Goal: Find specific page/section: Find specific page/section

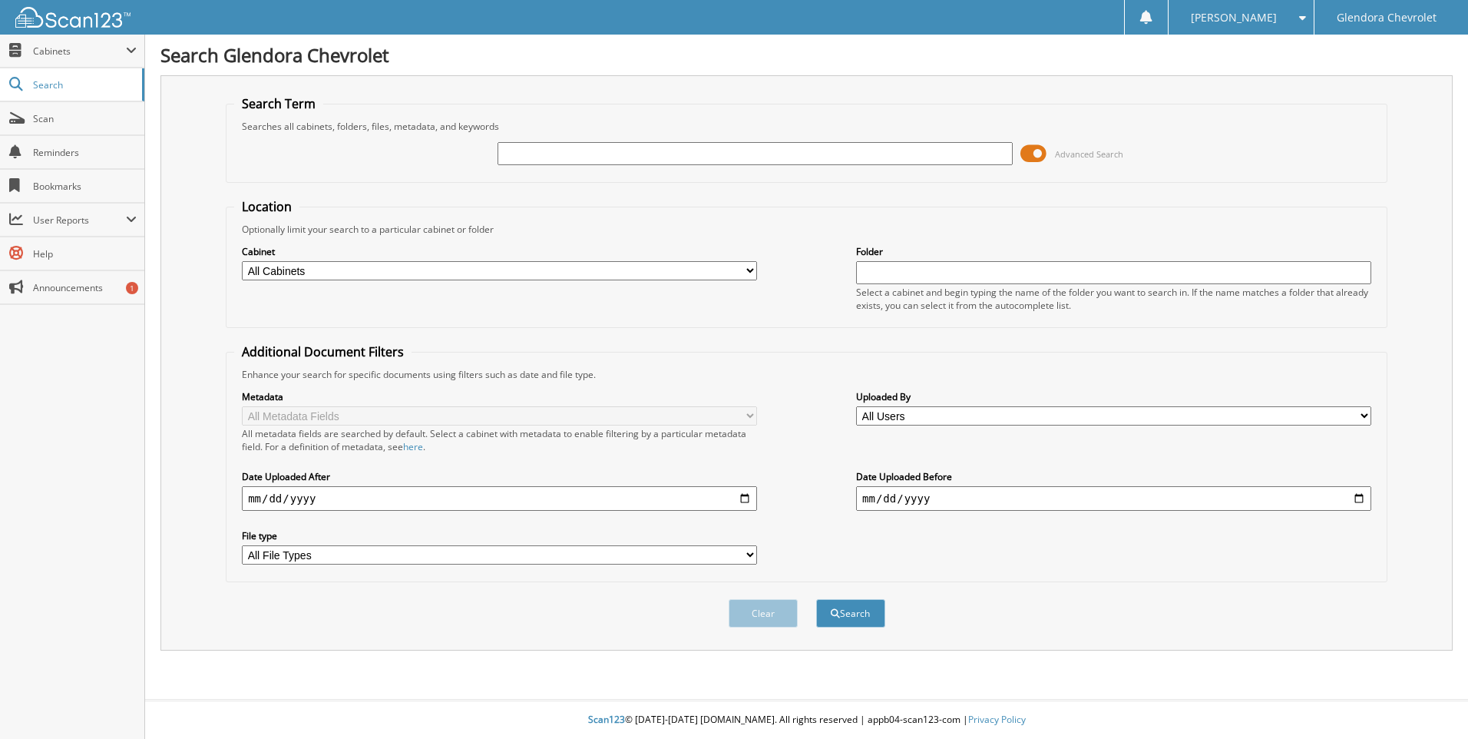
click at [1034, 152] on span at bounding box center [1034, 153] width 26 height 23
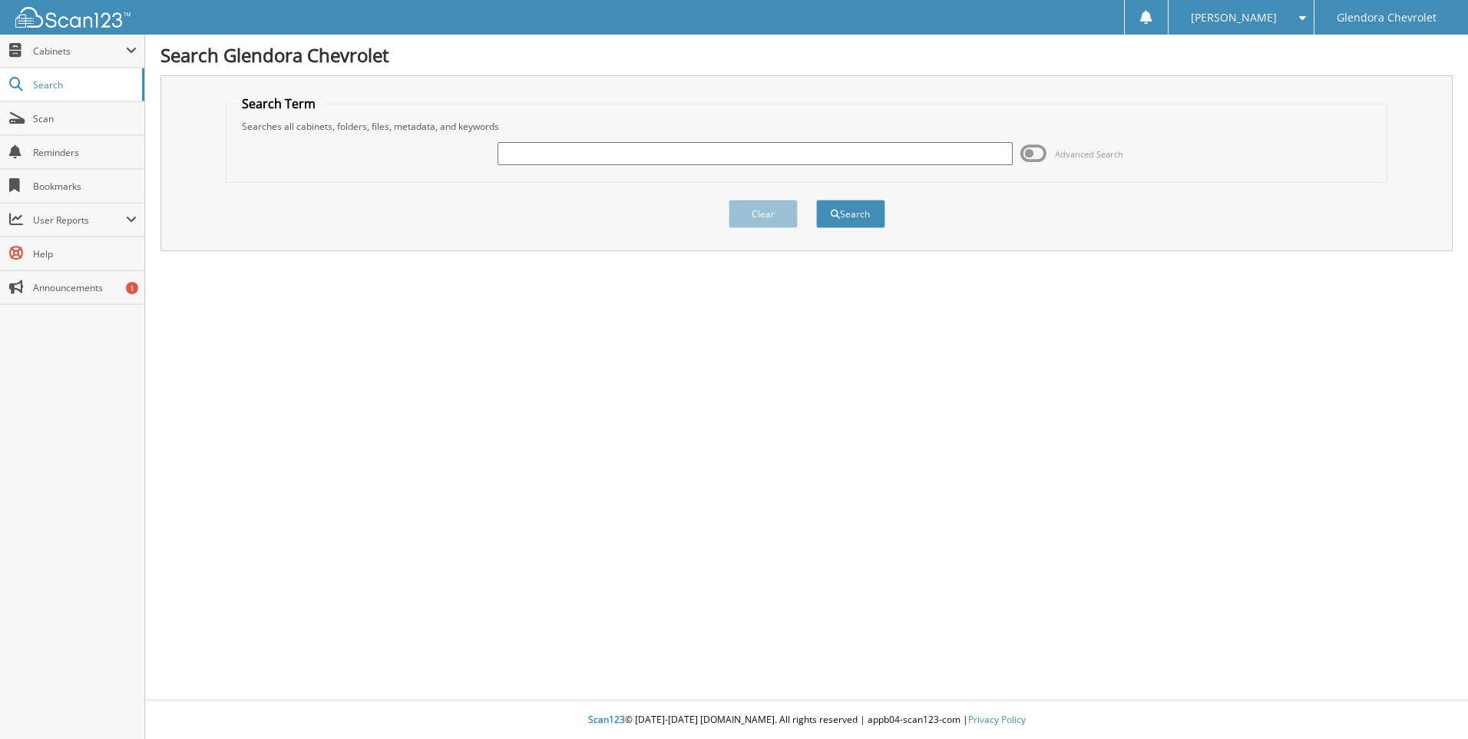
click at [607, 151] on input "text" at bounding box center [755, 153] width 515 height 23
type input "41332"
click at [816, 200] on button "Search" at bounding box center [850, 214] width 69 height 28
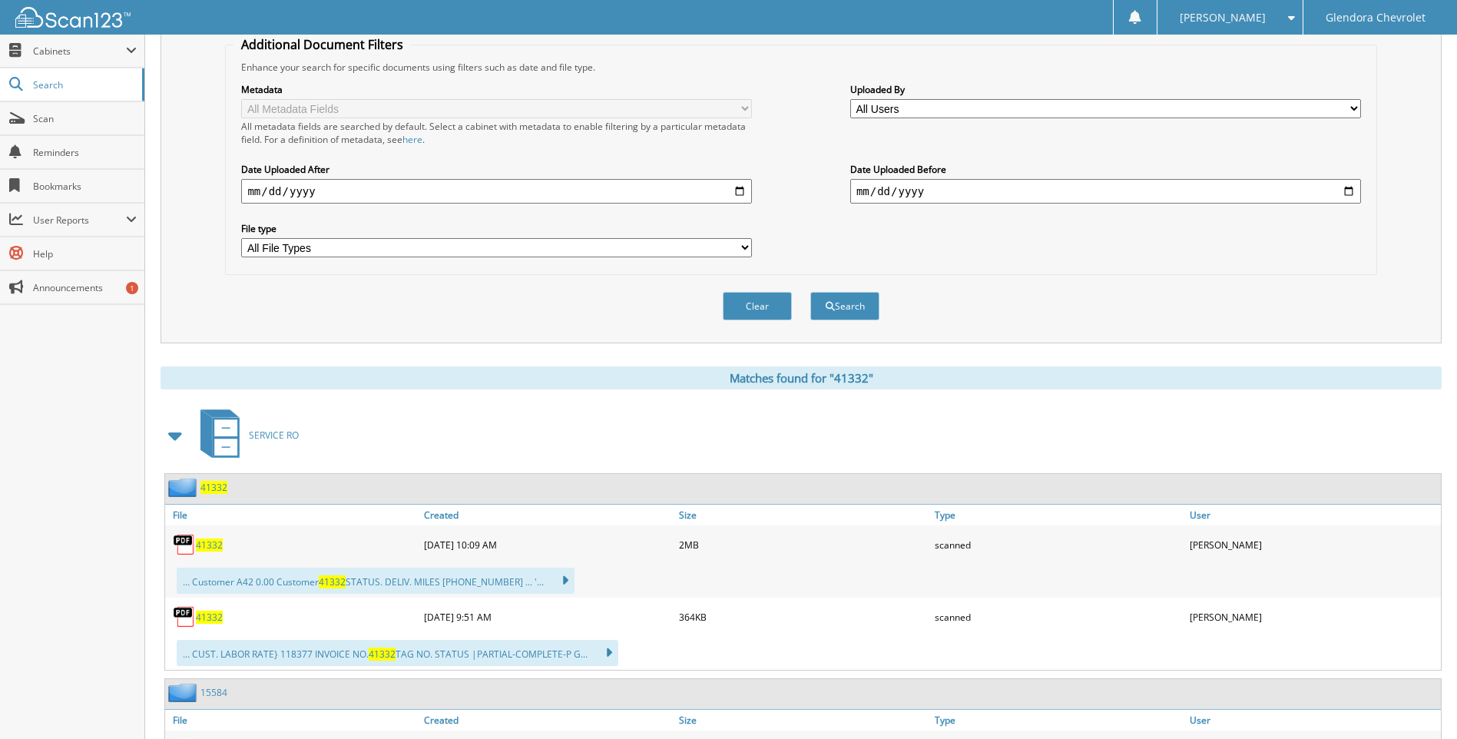
scroll to position [384, 0]
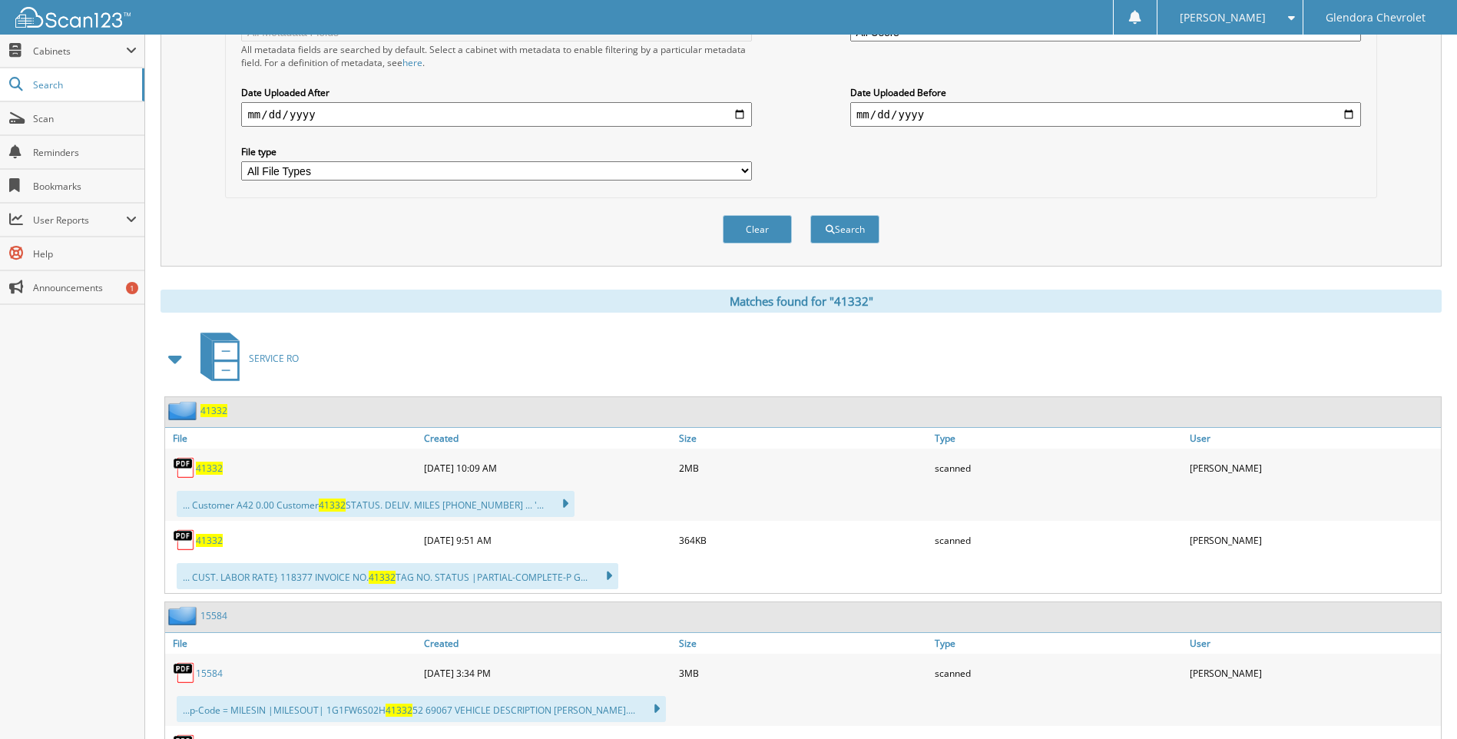
click at [214, 541] on span "41332" at bounding box center [209, 540] width 27 height 13
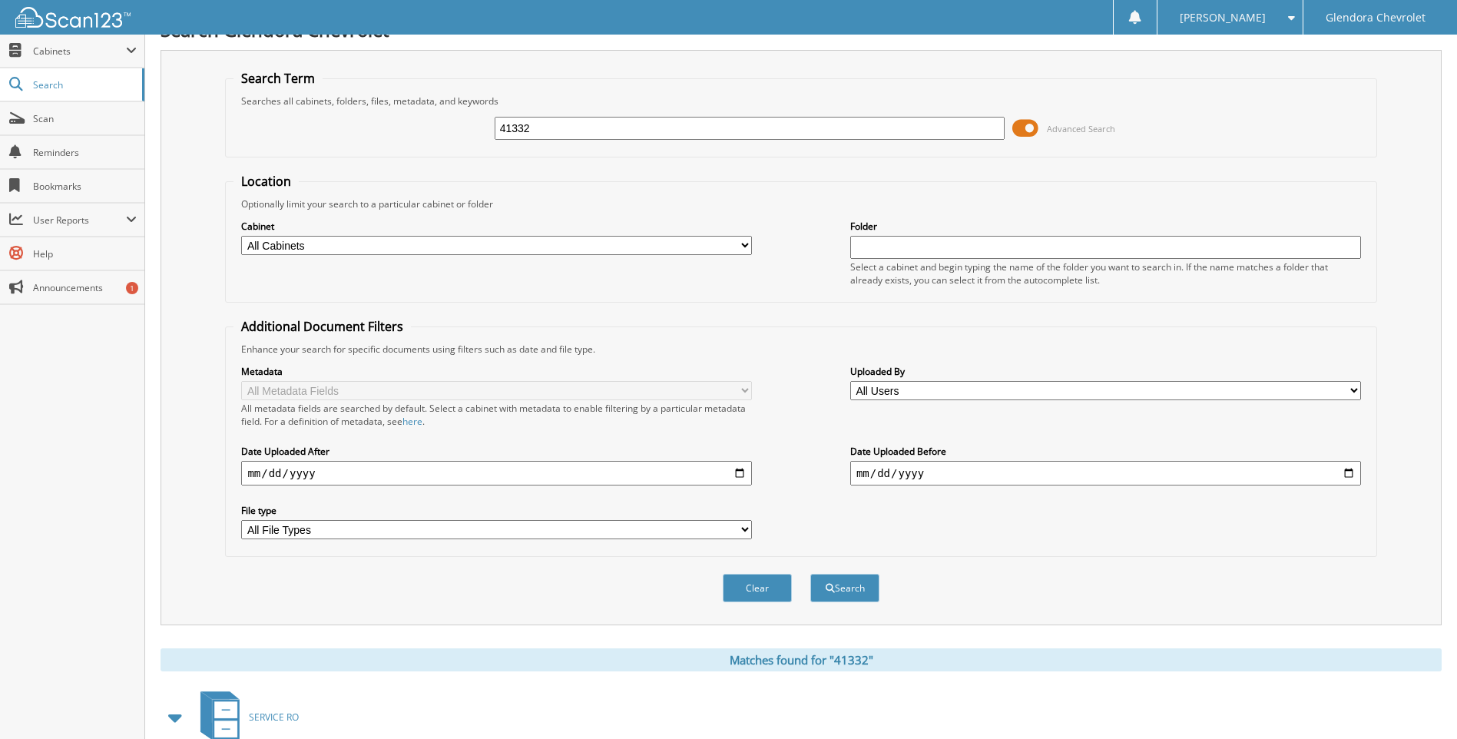
scroll to position [0, 0]
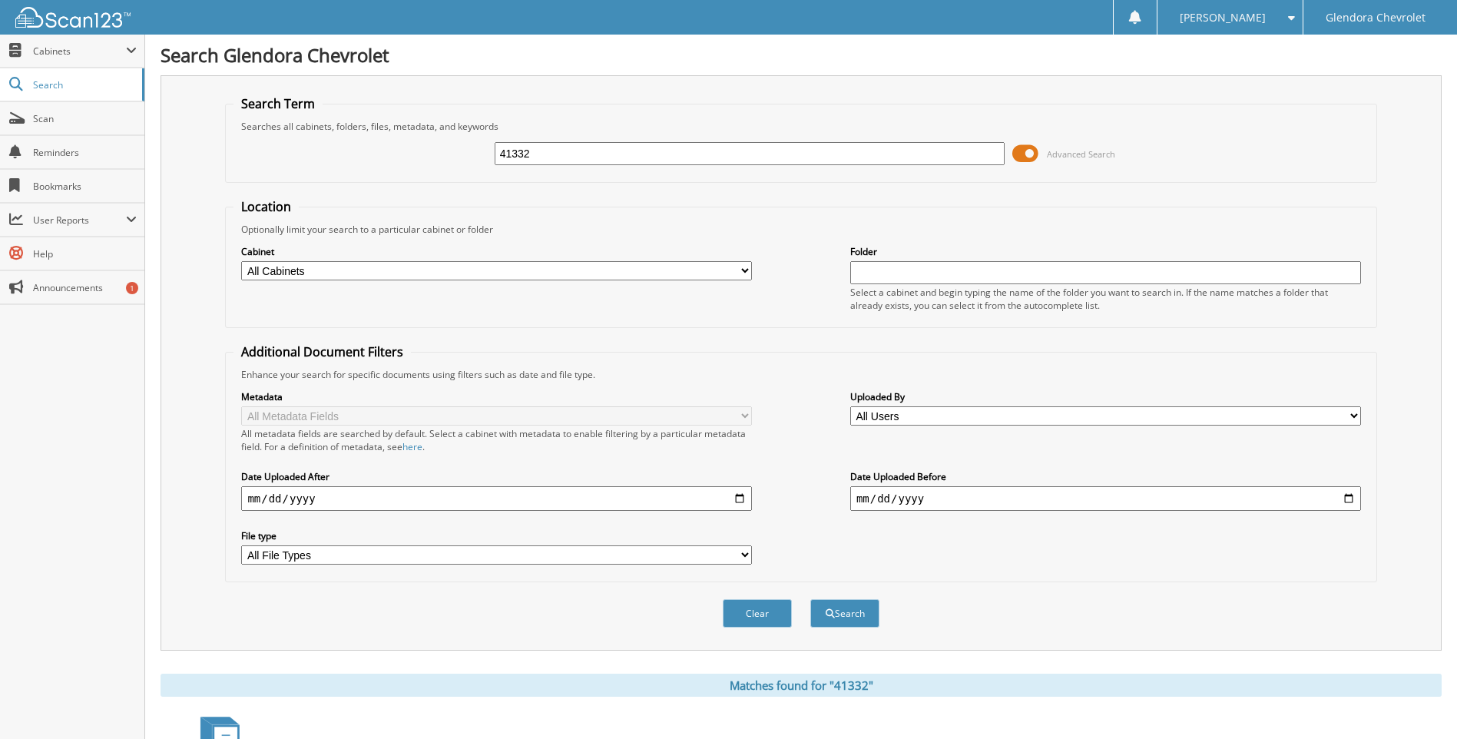
click at [680, 154] on input "41332" at bounding box center [750, 153] width 511 height 23
type input "4"
type input "41334"
click at [810, 599] on button "Search" at bounding box center [844, 613] width 69 height 28
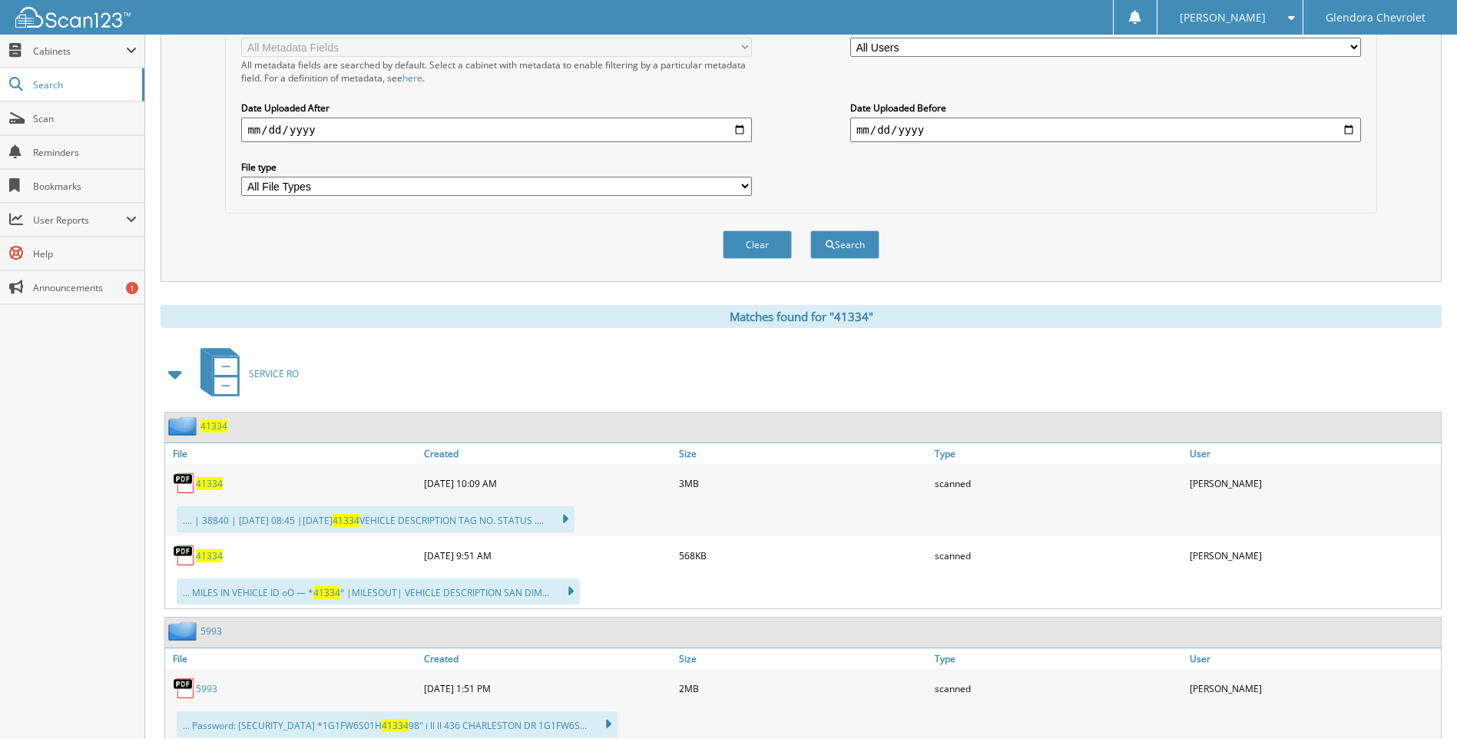
scroll to position [538, 0]
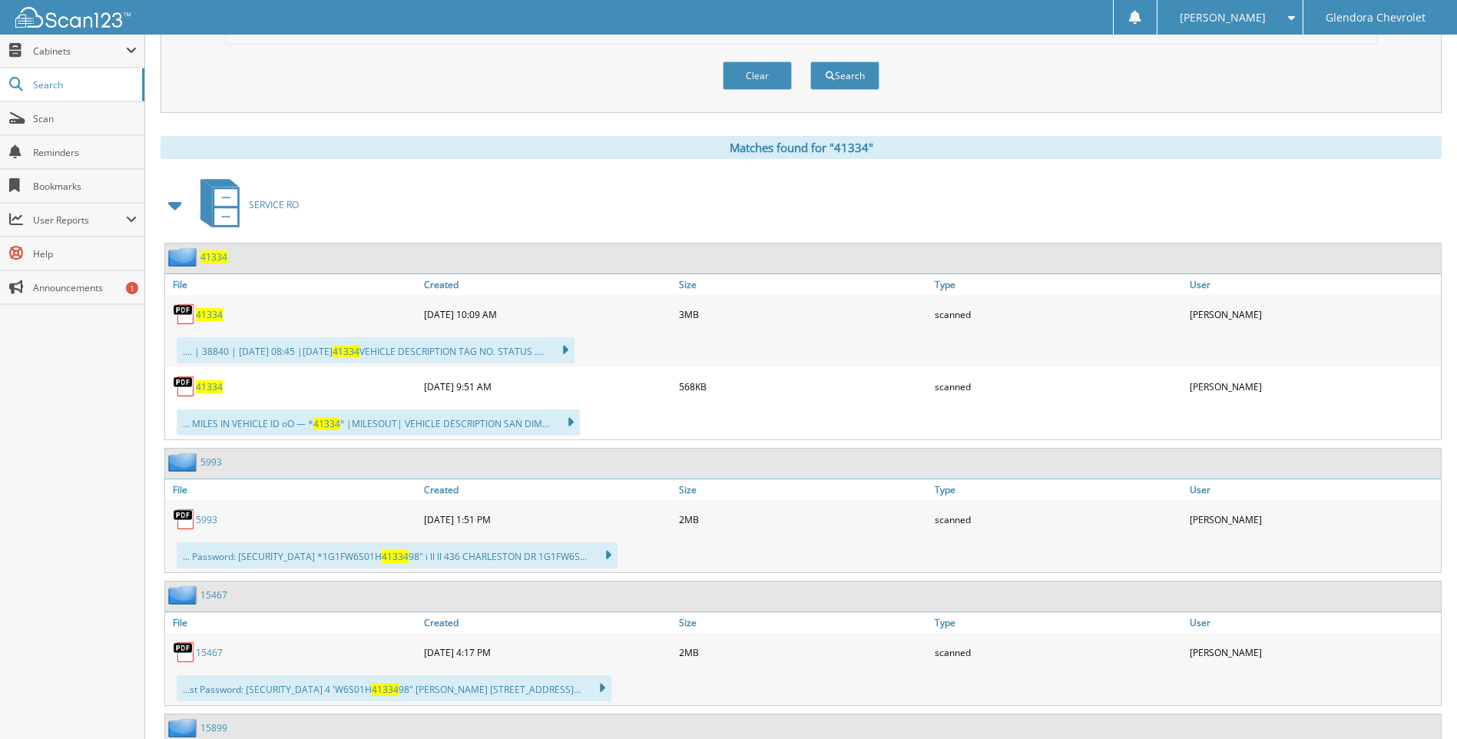
click at [206, 386] on span "41334" at bounding box center [209, 386] width 27 height 13
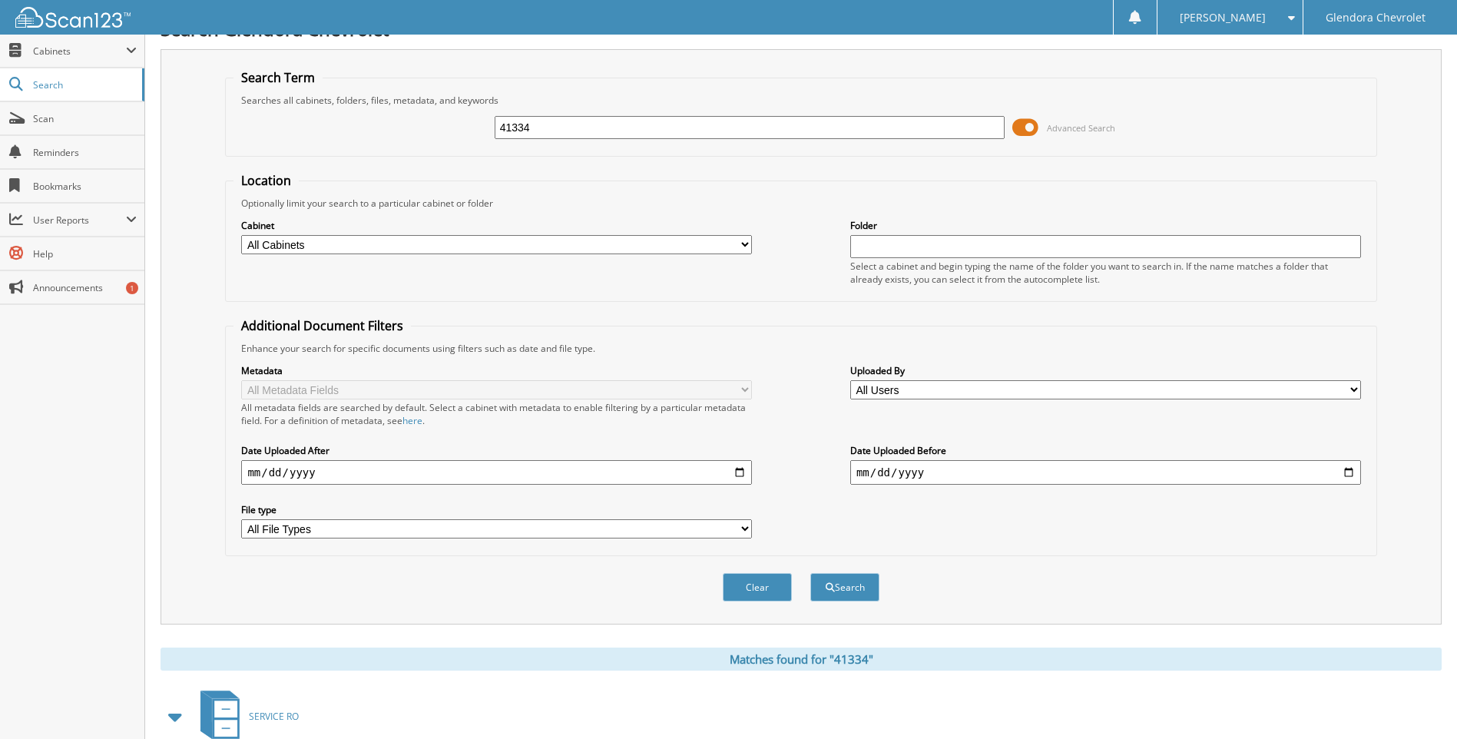
scroll to position [0, 0]
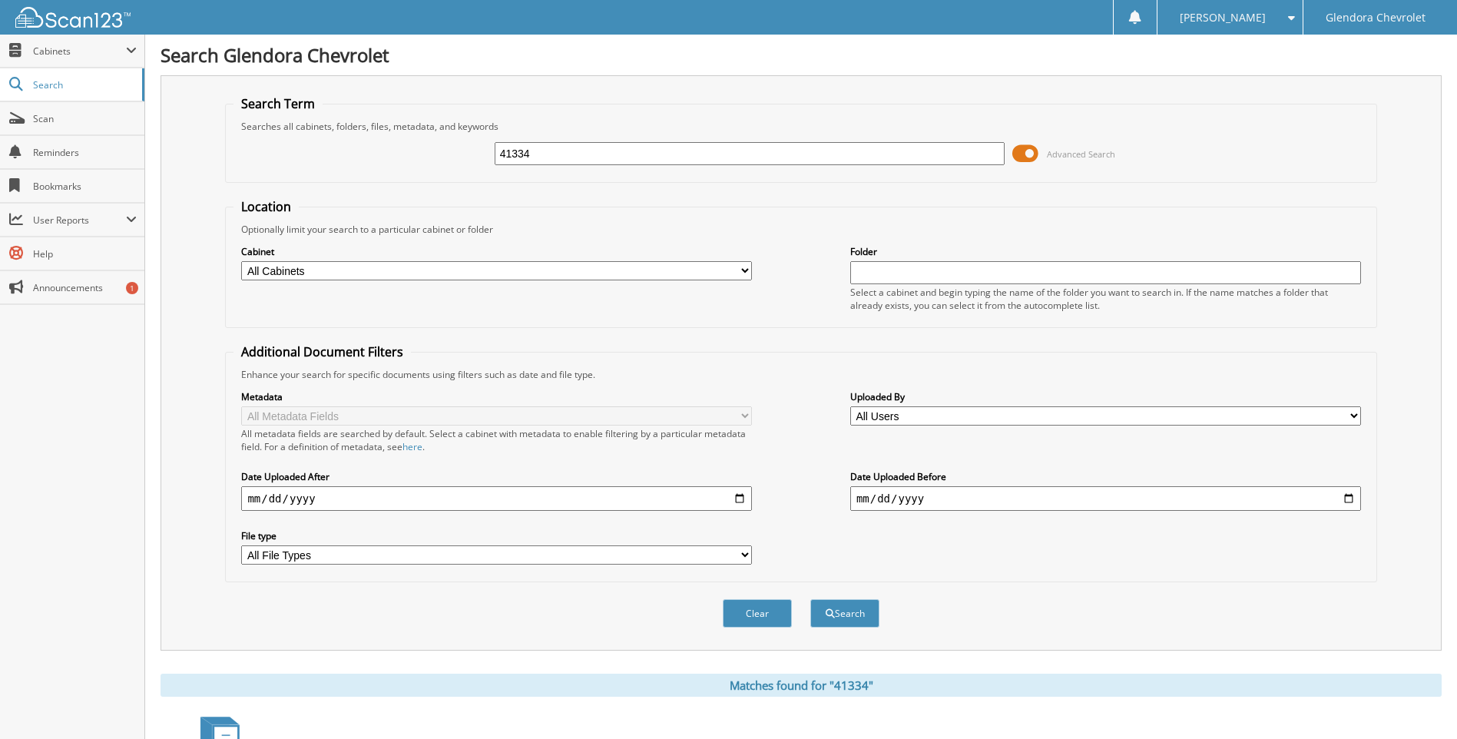
click at [672, 154] on input "41334" at bounding box center [750, 153] width 511 height 23
type input "41237"
click at [810, 599] on button "Search" at bounding box center [844, 613] width 69 height 28
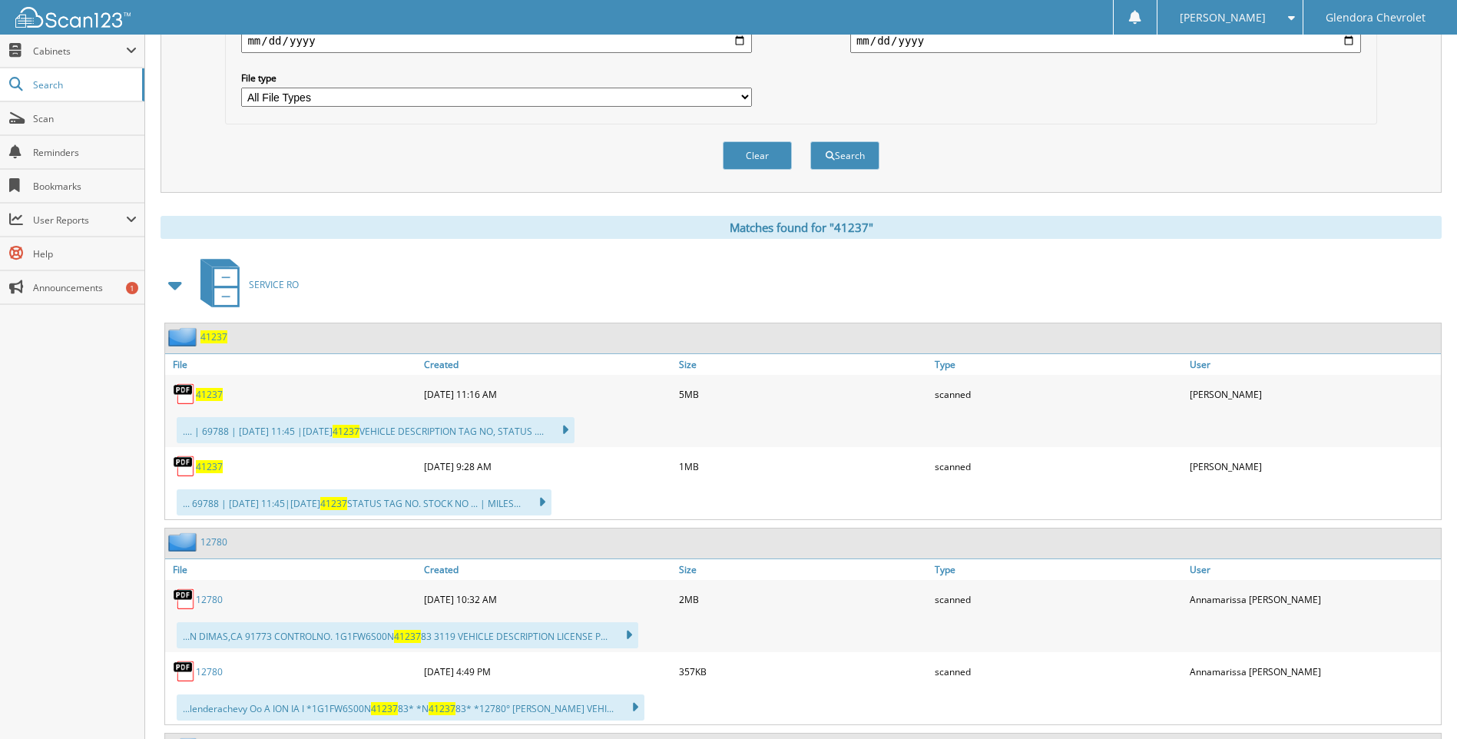
scroll to position [461, 0]
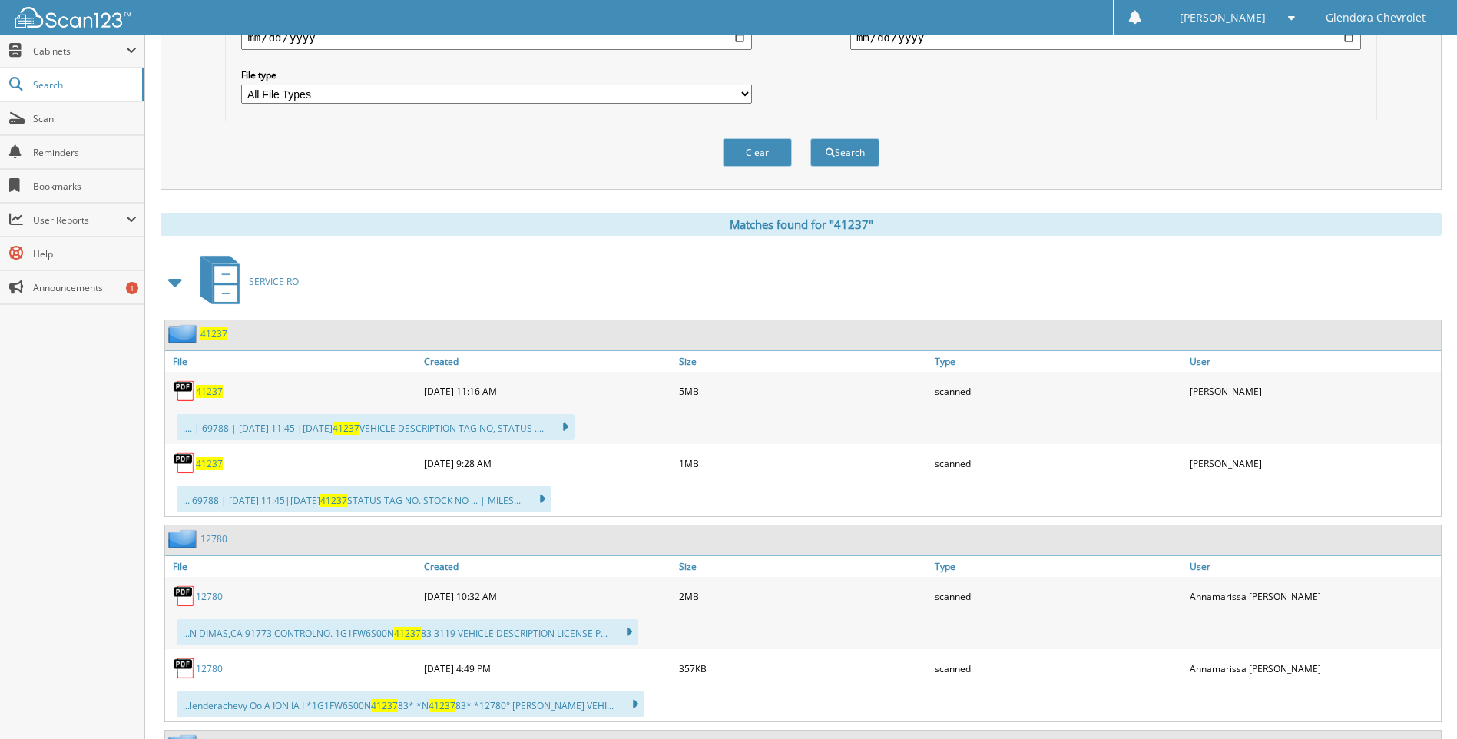
click at [204, 463] on span "41237" at bounding box center [209, 463] width 27 height 13
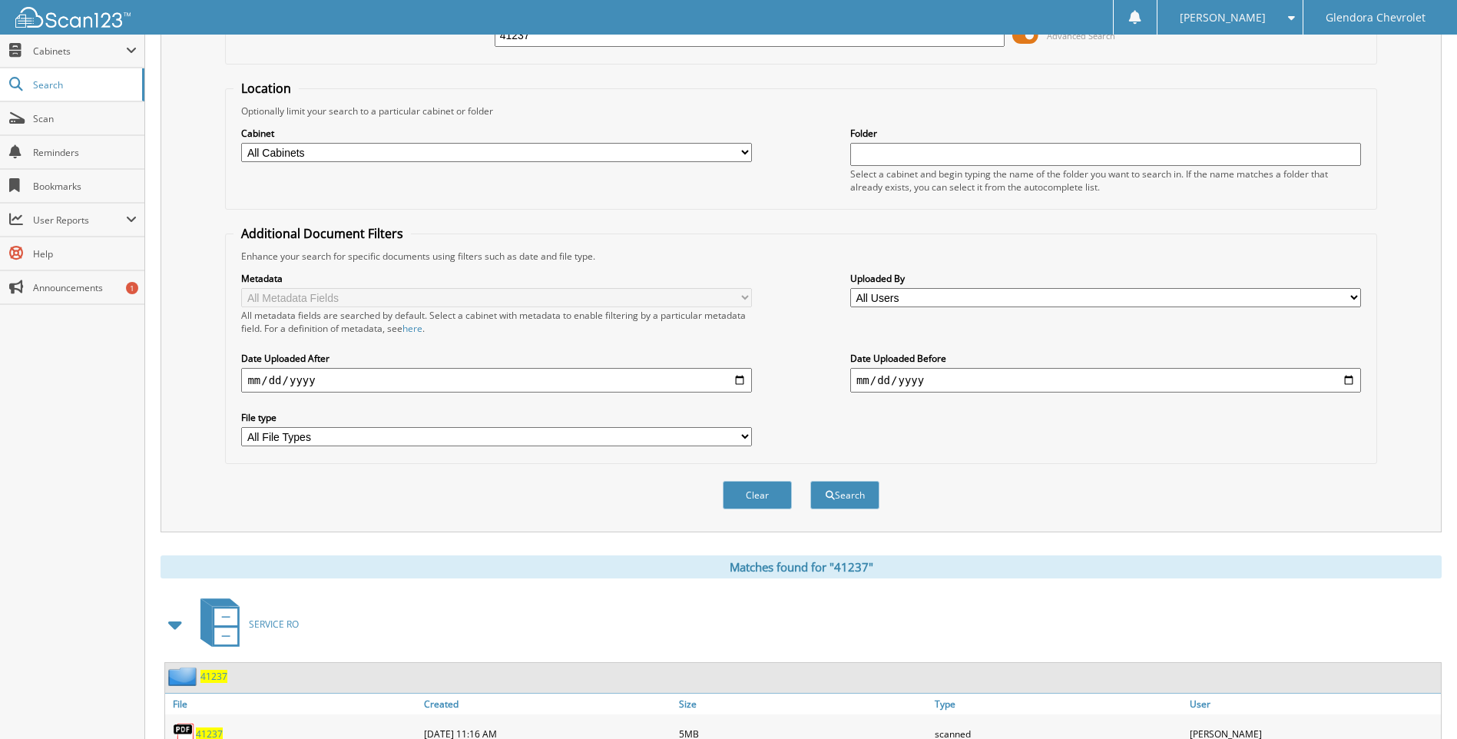
scroll to position [0, 0]
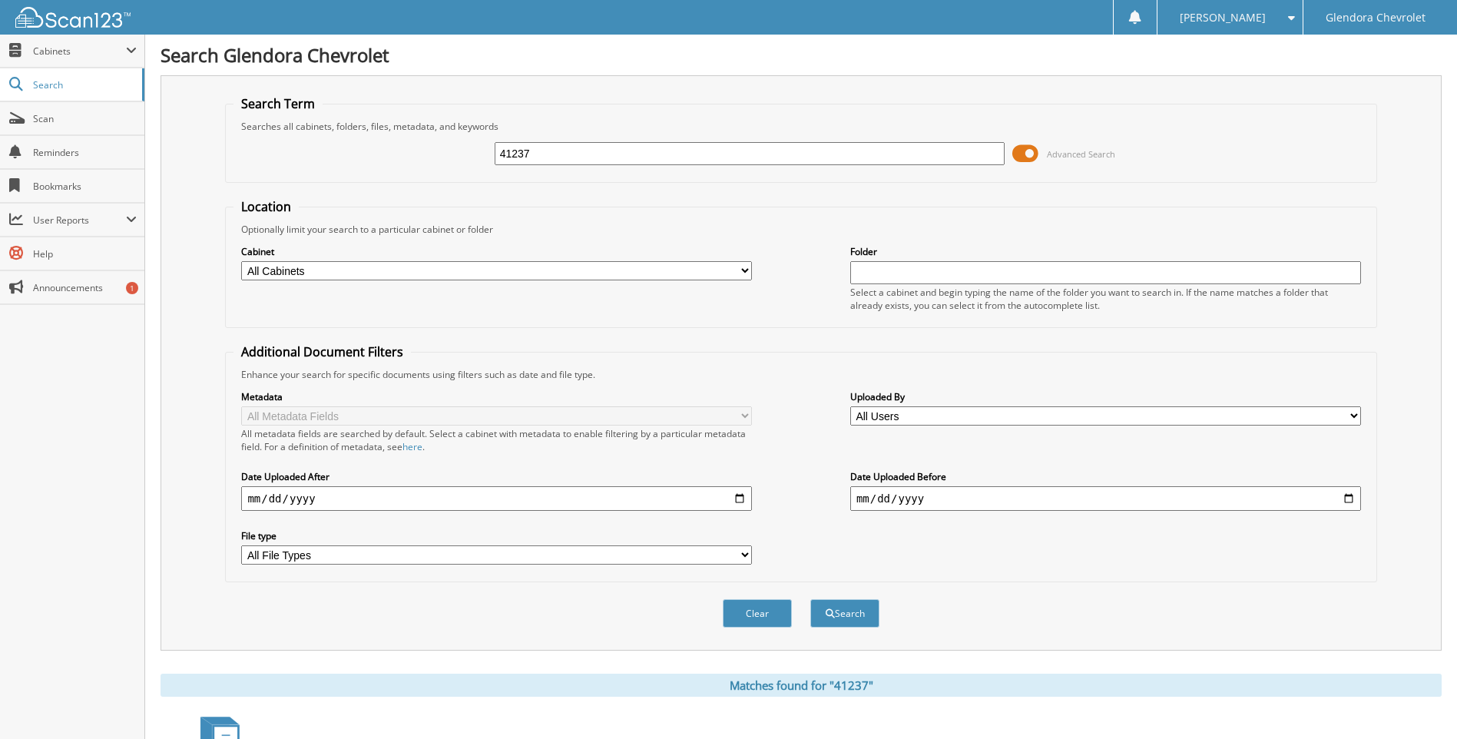
click at [671, 154] on input "41237" at bounding box center [750, 153] width 511 height 23
type input "41260"
click at [810, 599] on button "Search" at bounding box center [844, 613] width 69 height 28
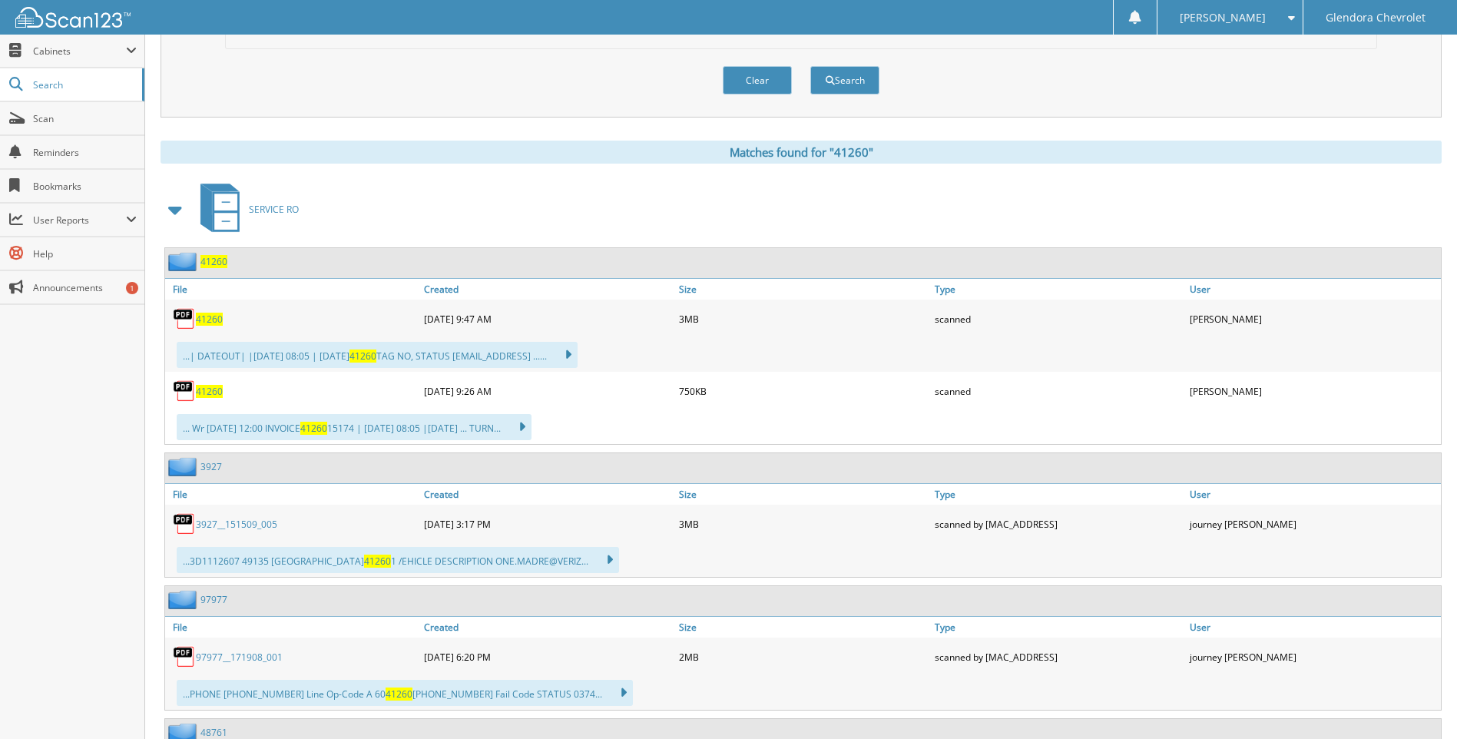
scroll to position [538, 0]
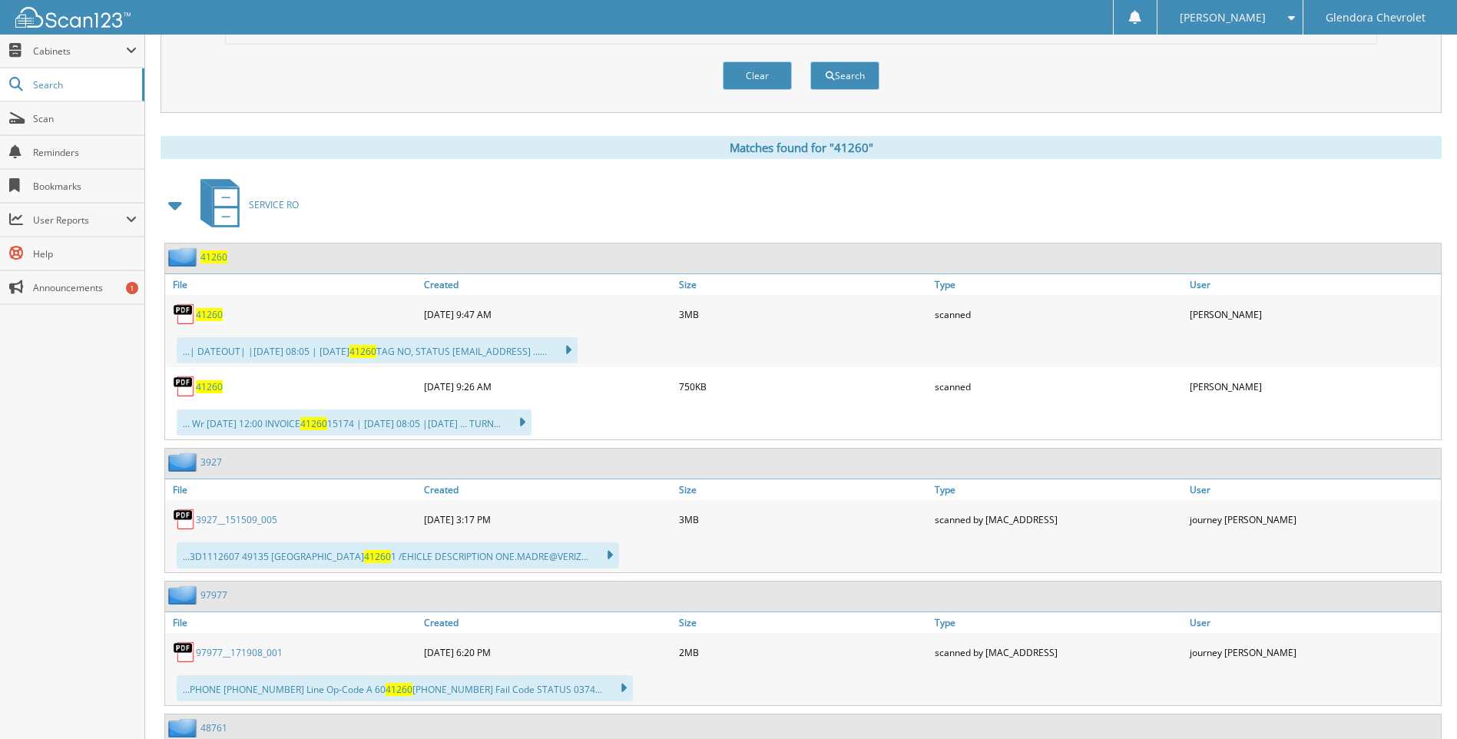
click at [210, 387] on span "41260" at bounding box center [209, 386] width 27 height 13
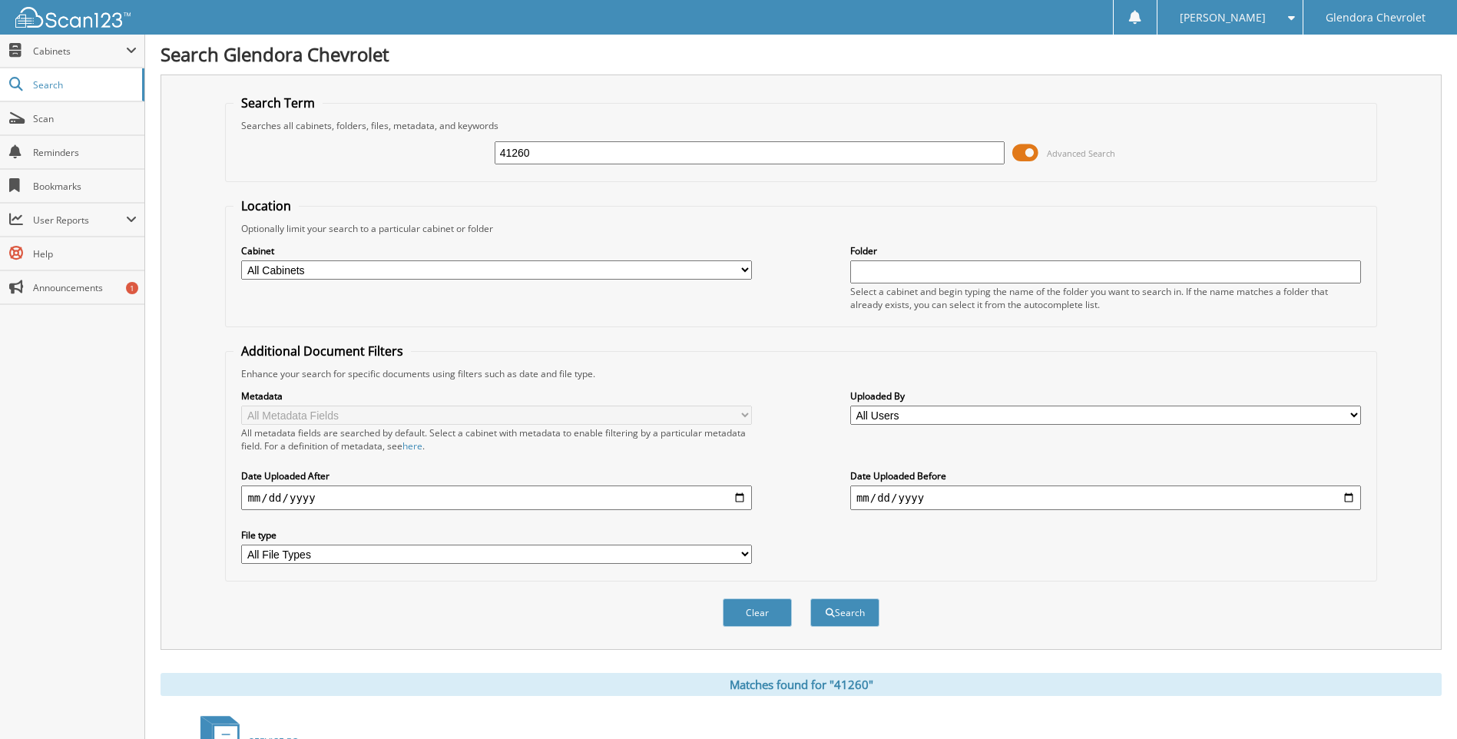
scroll to position [0, 0]
click at [576, 154] on input "41260" at bounding box center [750, 153] width 511 height 23
type input "41130"
click at [810, 599] on button "Search" at bounding box center [844, 613] width 69 height 28
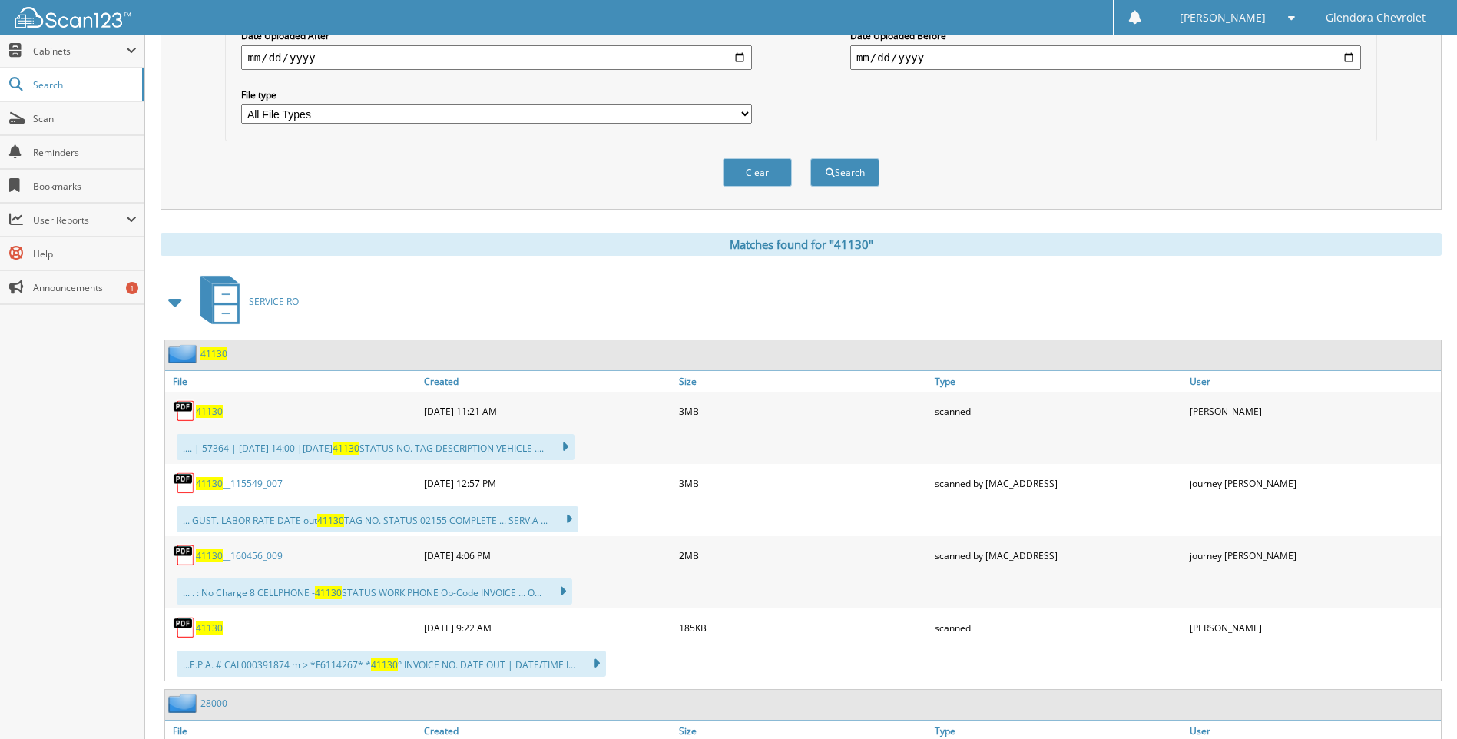
scroll to position [461, 0]
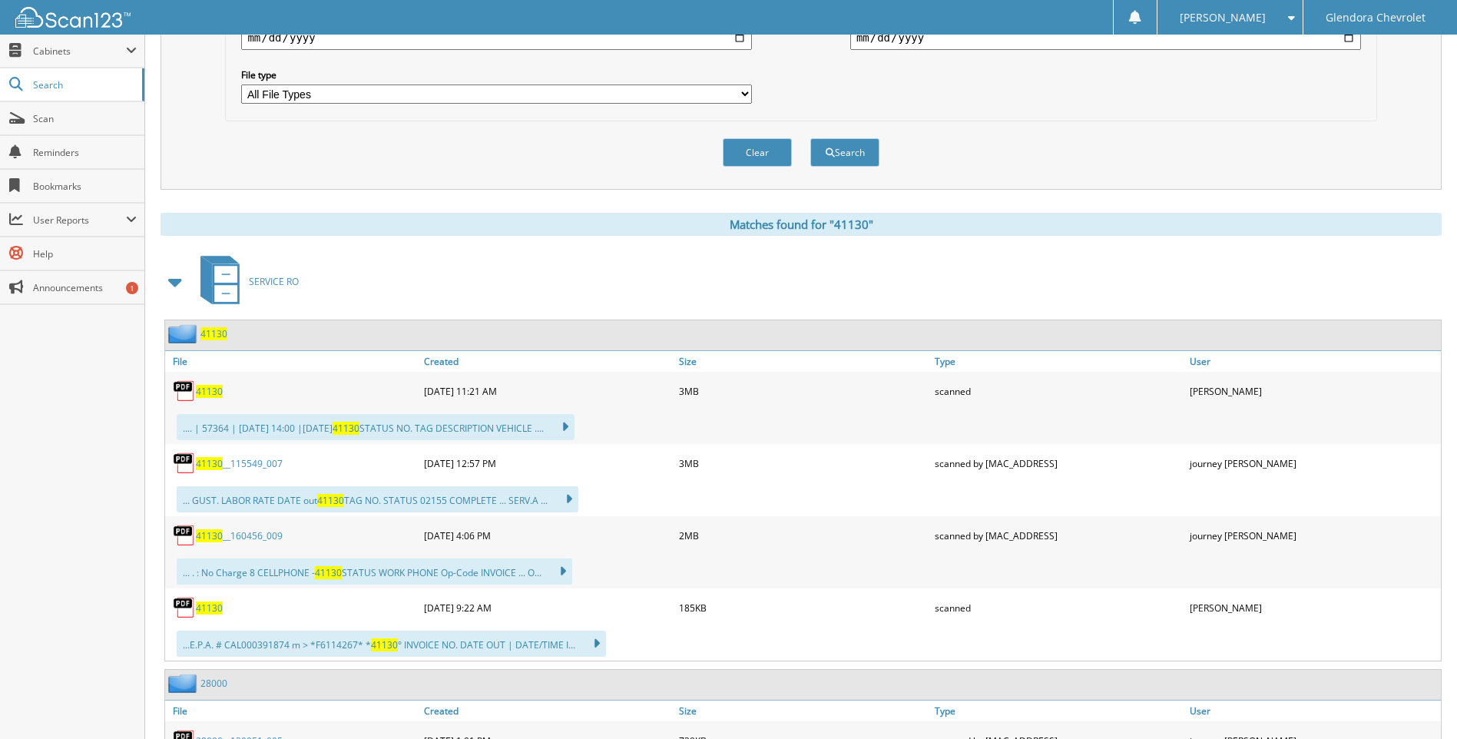
click at [200, 611] on span "41130" at bounding box center [209, 607] width 27 height 13
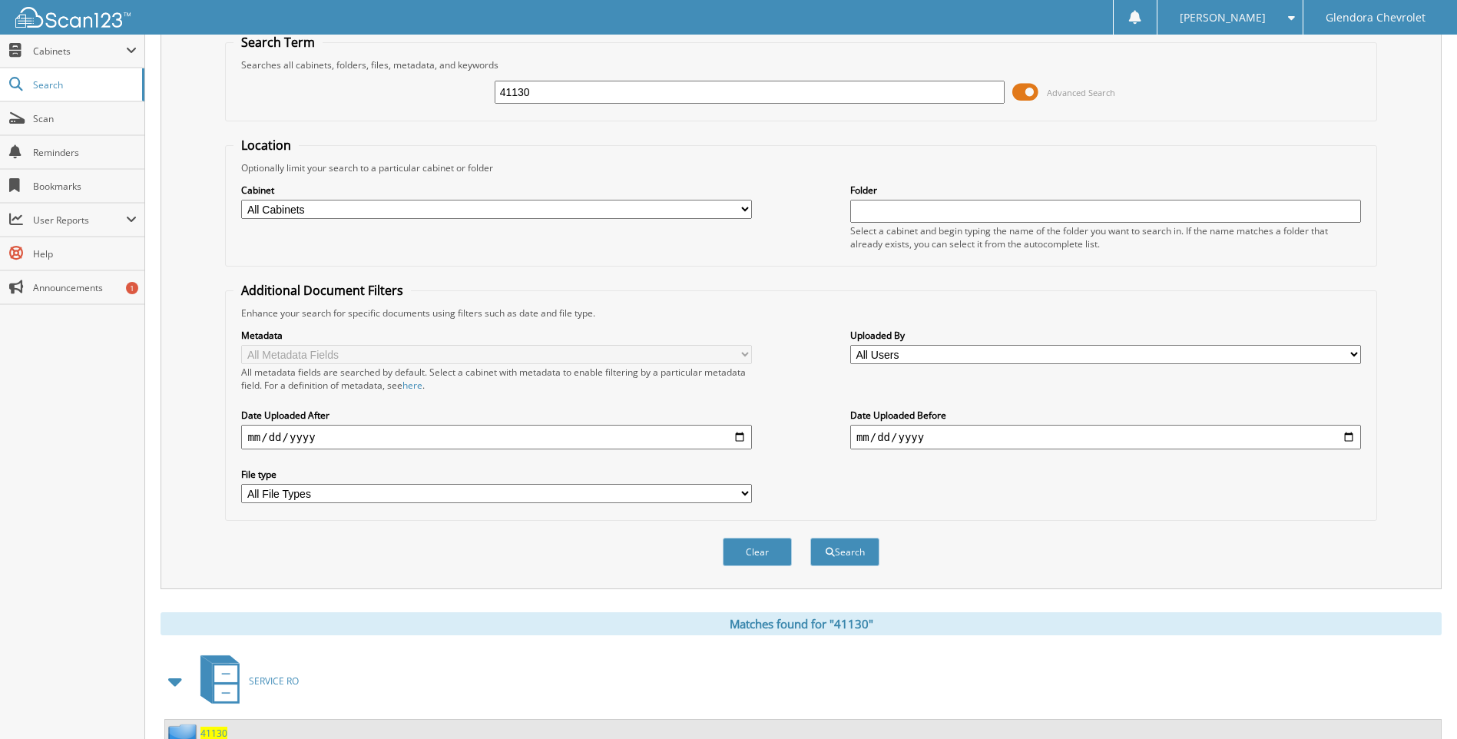
scroll to position [0, 0]
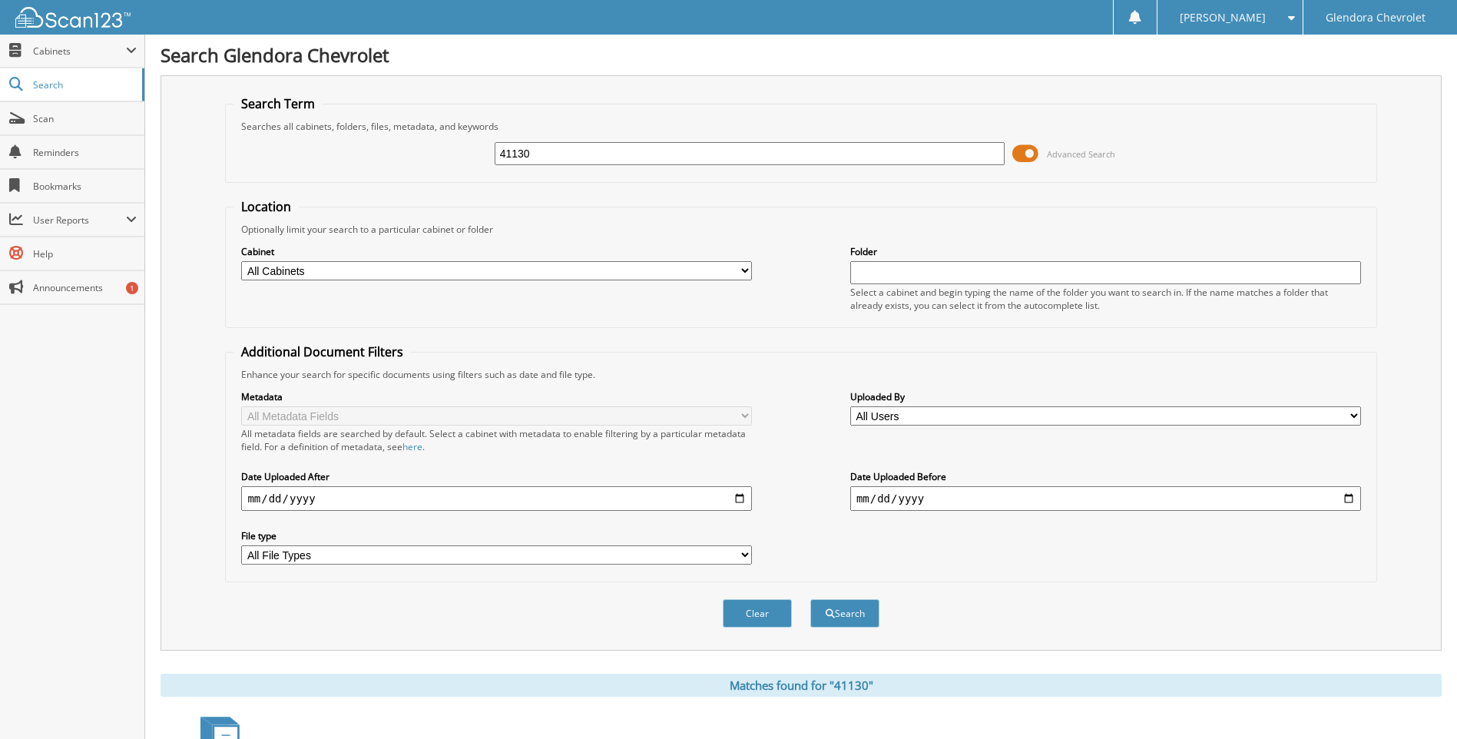
click at [554, 146] on input "41130" at bounding box center [750, 153] width 511 height 23
type input "4"
type input "41118"
click at [810, 599] on button "Search" at bounding box center [844, 613] width 69 height 28
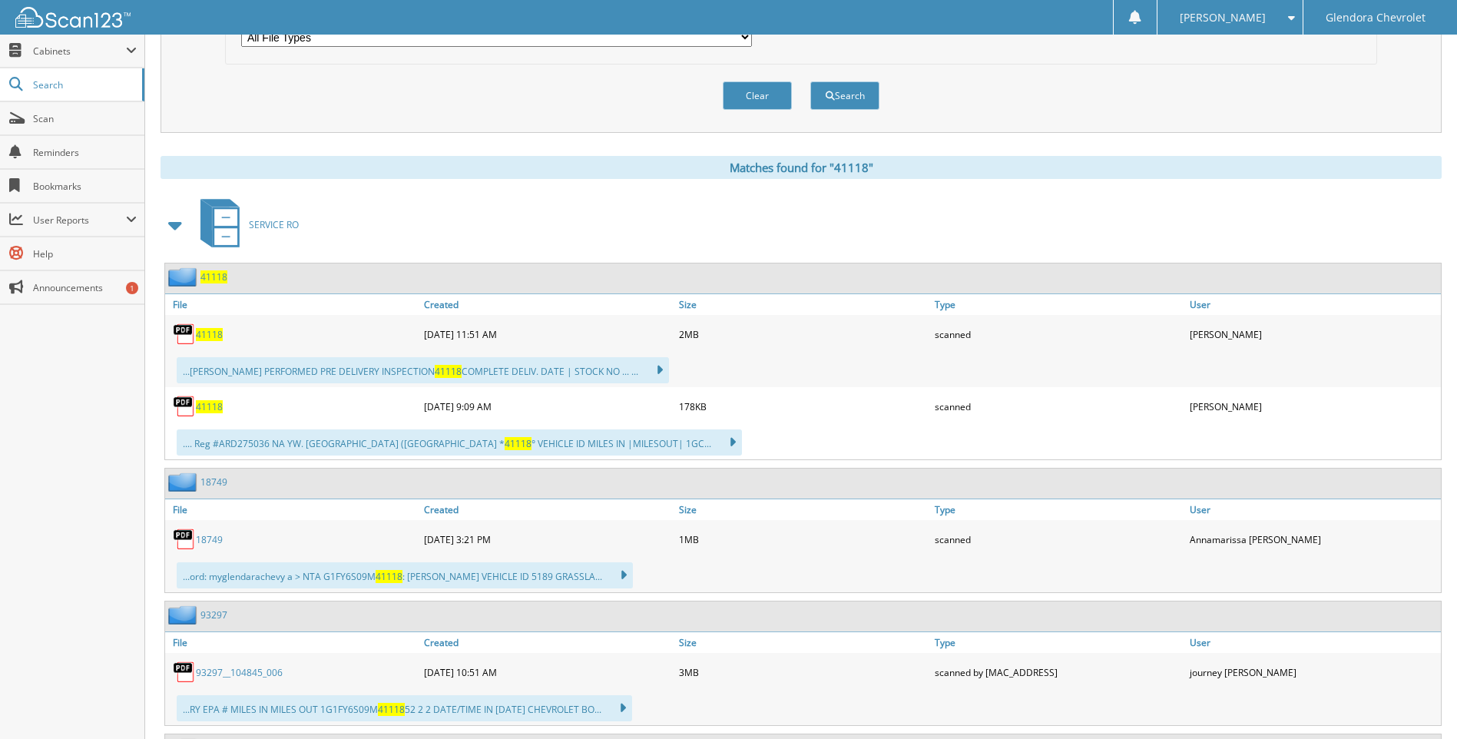
scroll to position [538, 0]
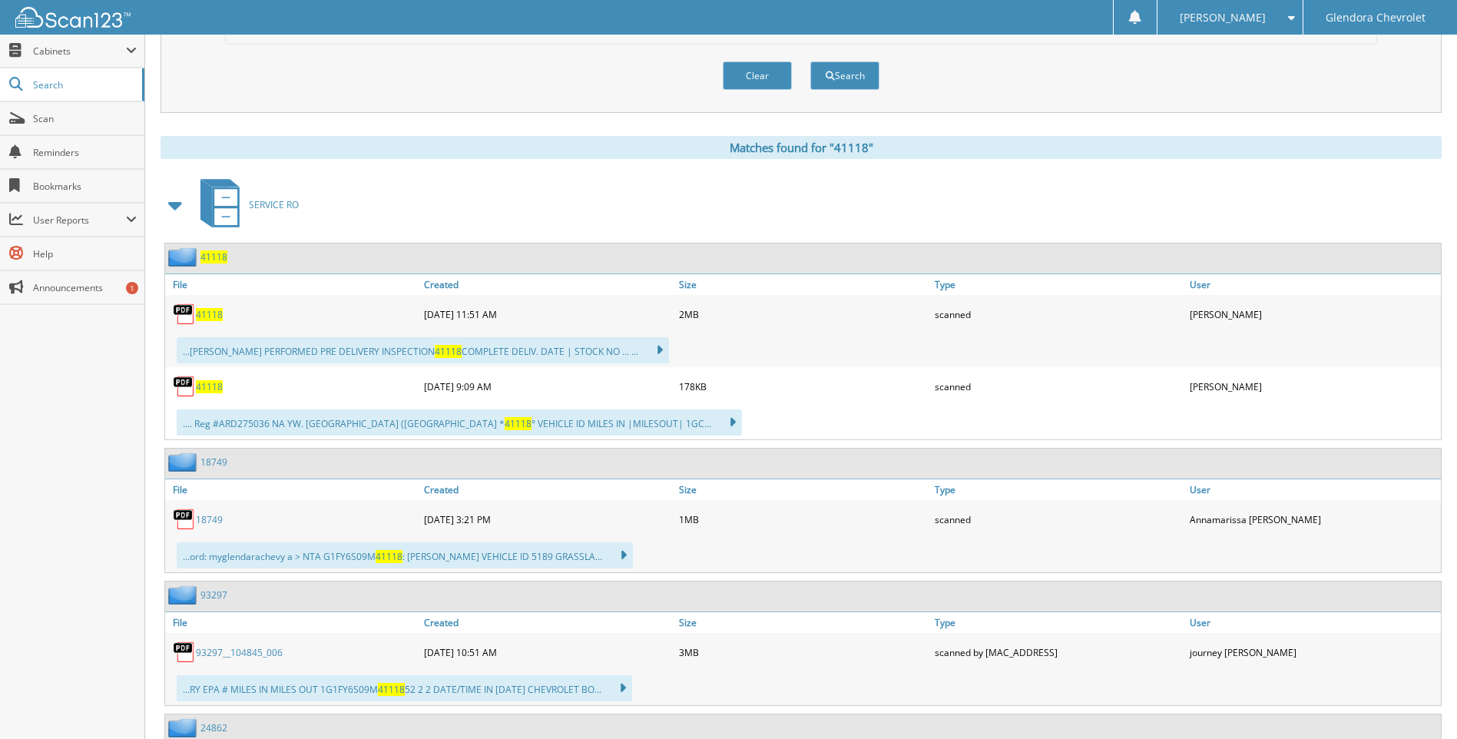
click at [200, 387] on span "41118" at bounding box center [209, 386] width 27 height 13
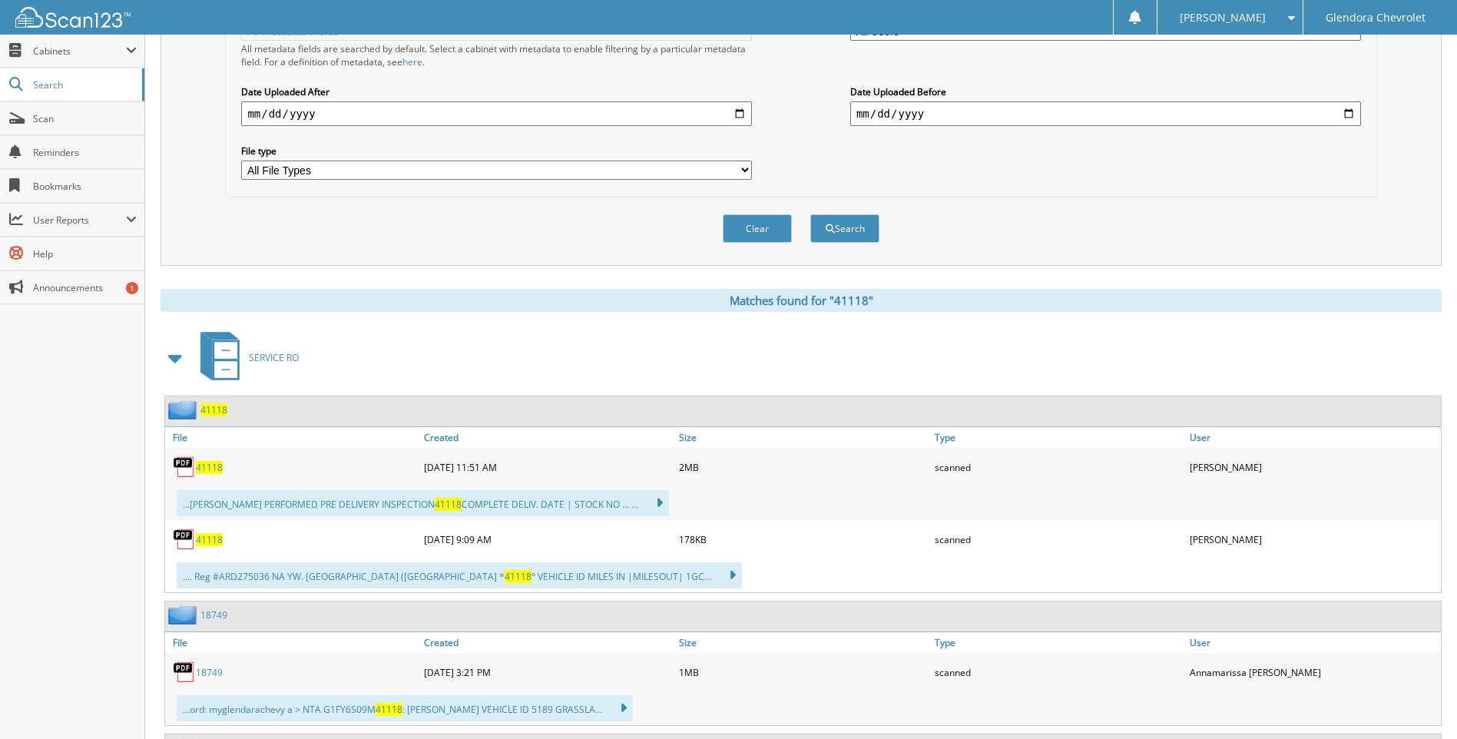
scroll to position [384, 0]
click at [210, 538] on span "41118" at bounding box center [209, 540] width 27 height 13
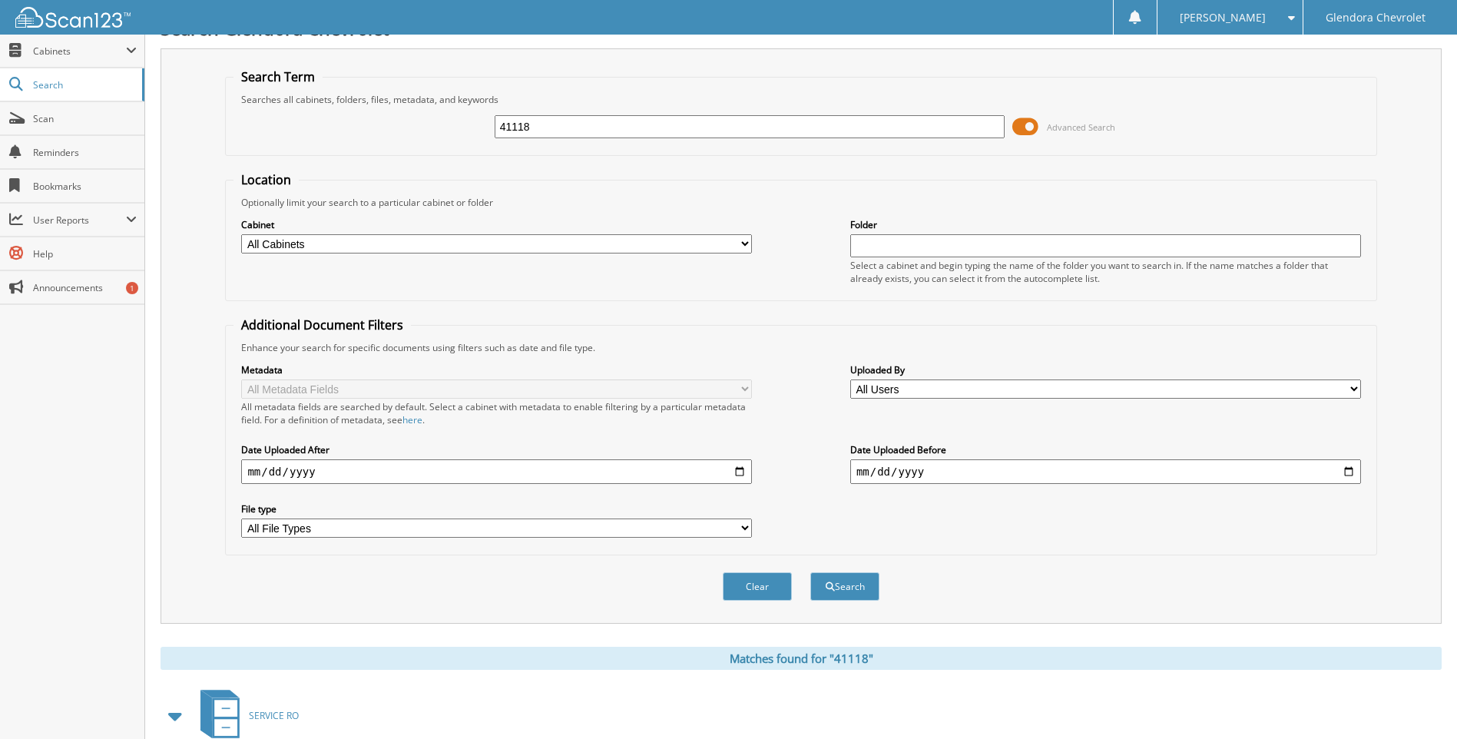
scroll to position [0, 0]
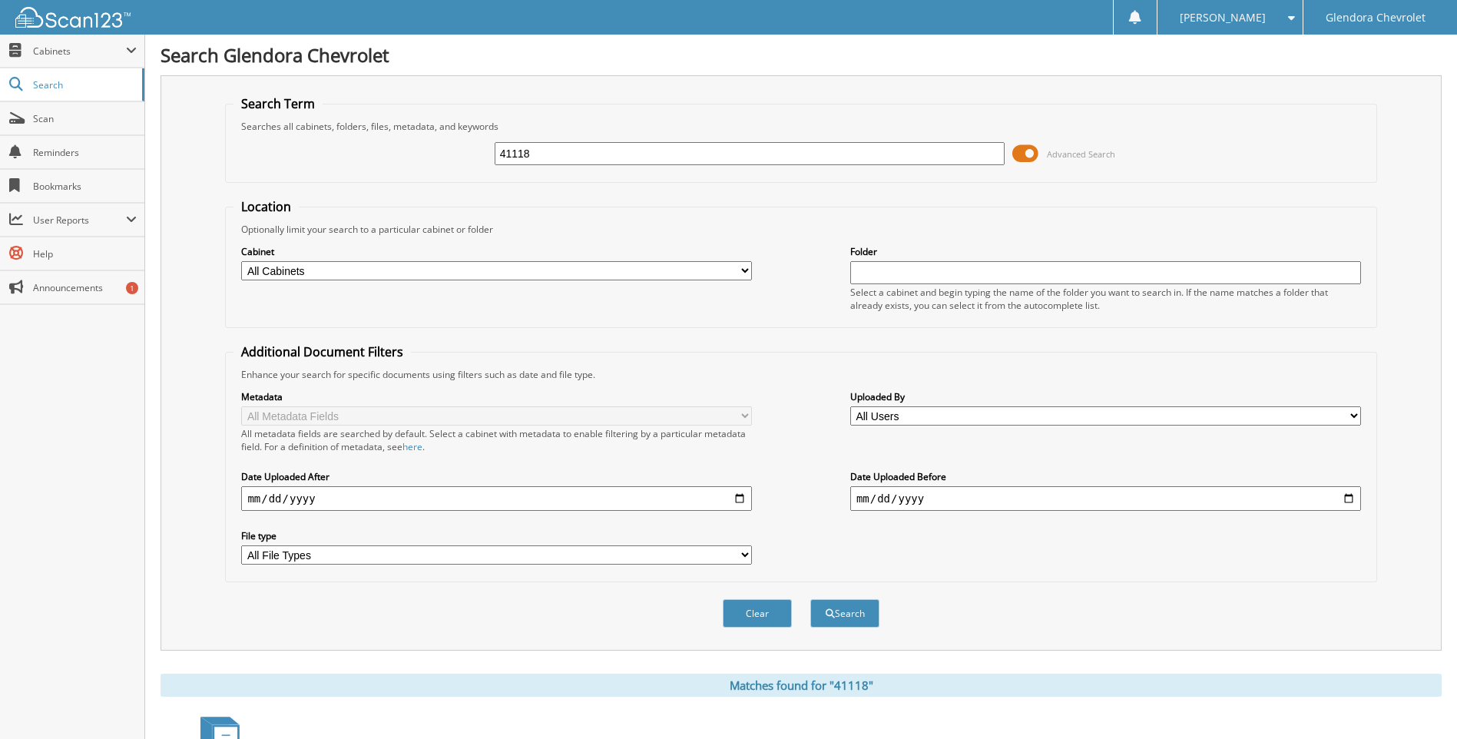
click at [565, 149] on input "41118" at bounding box center [750, 153] width 511 height 23
type input "4"
type input "41097"
click at [810, 599] on button "Search" at bounding box center [844, 613] width 69 height 28
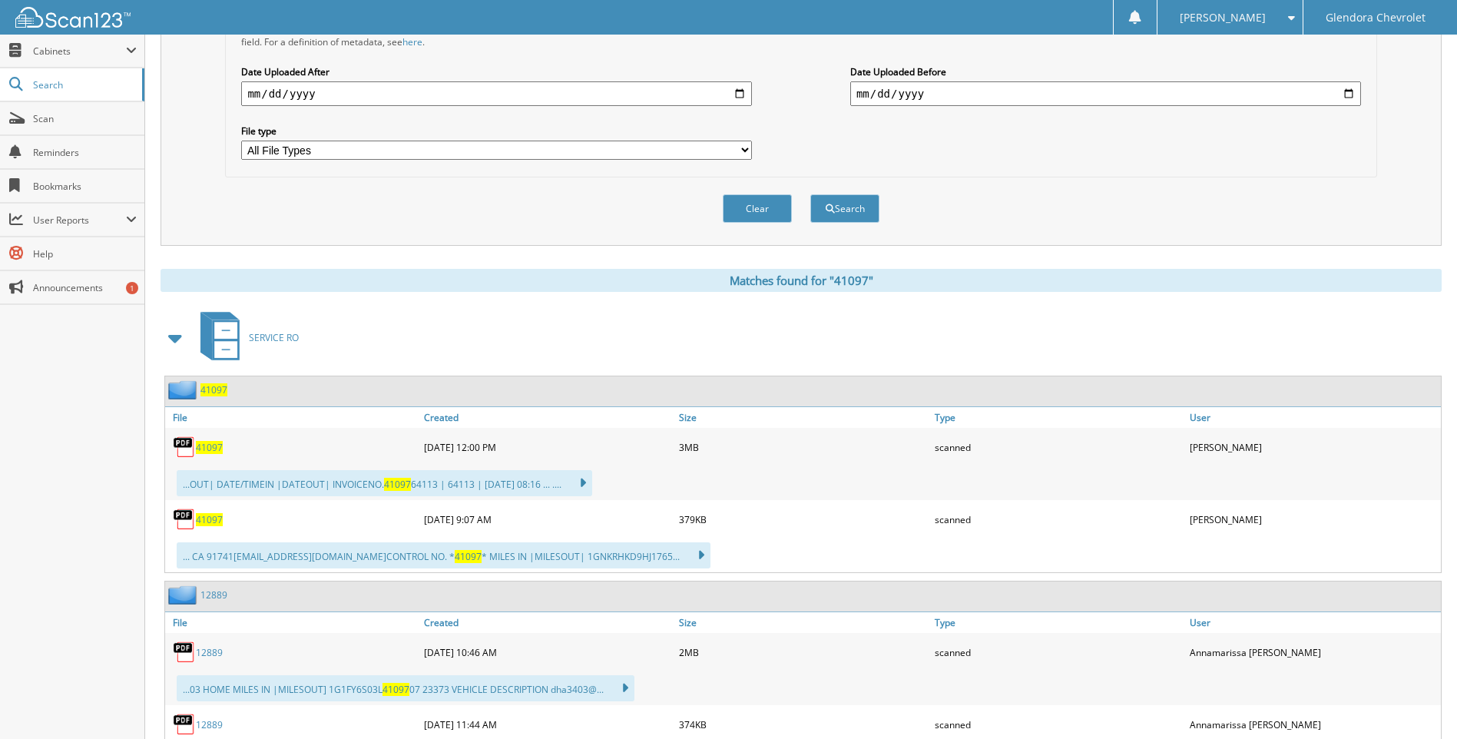
scroll to position [538, 0]
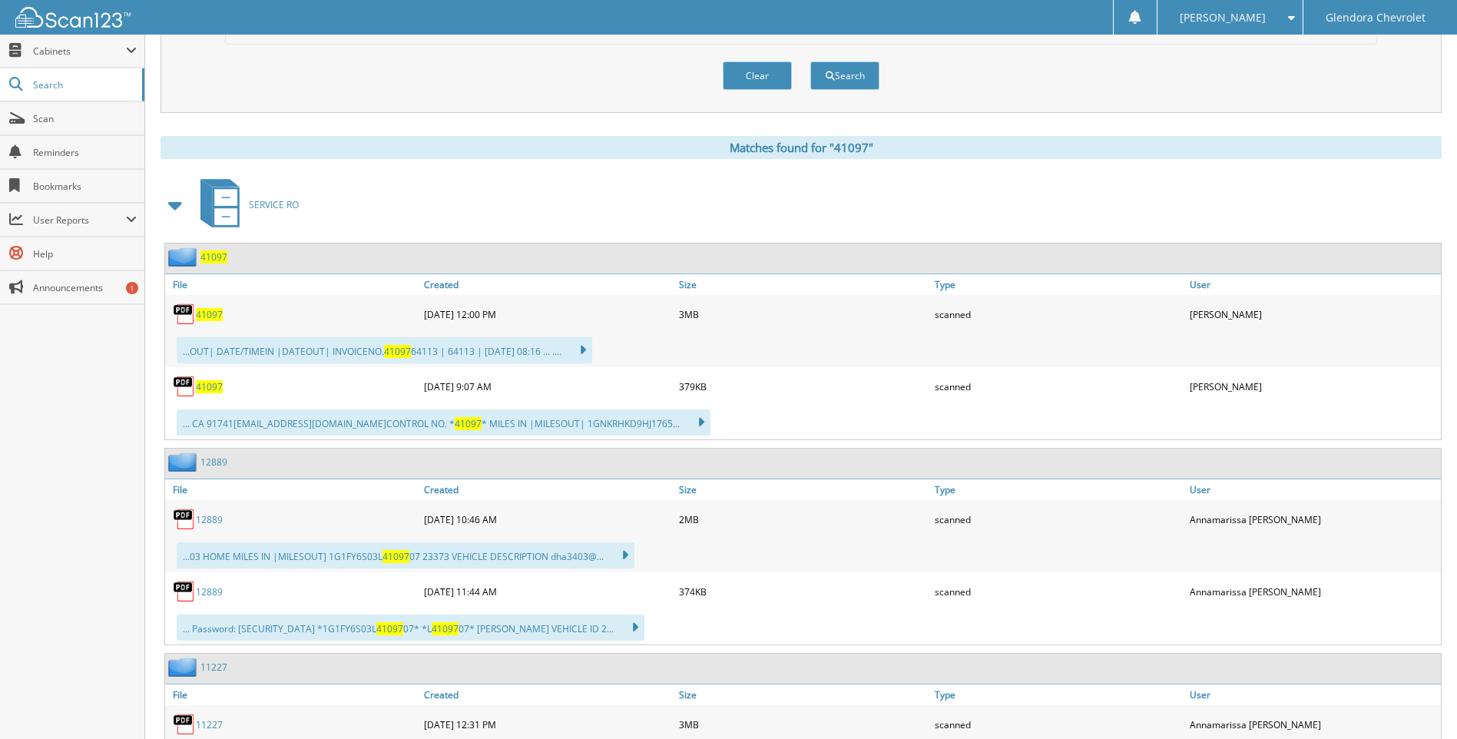
click at [200, 384] on span "41097" at bounding box center [209, 386] width 27 height 13
